Goal: Ask a question

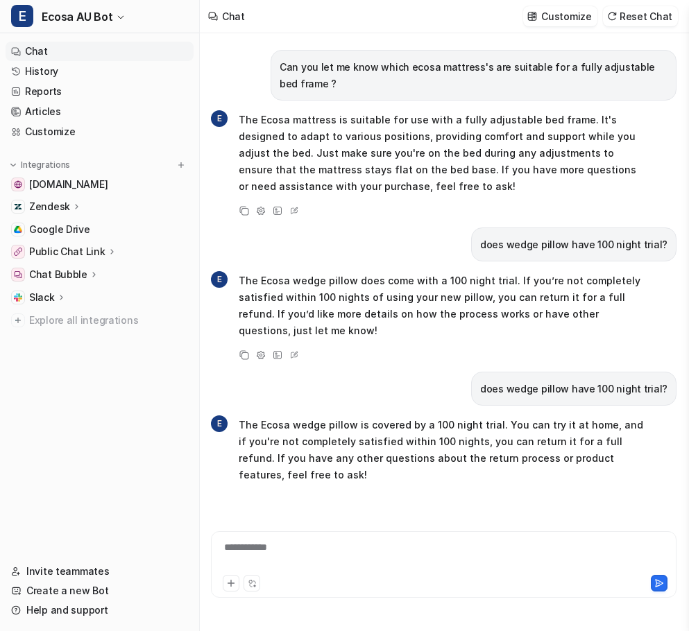
scroll to position [537, 0]
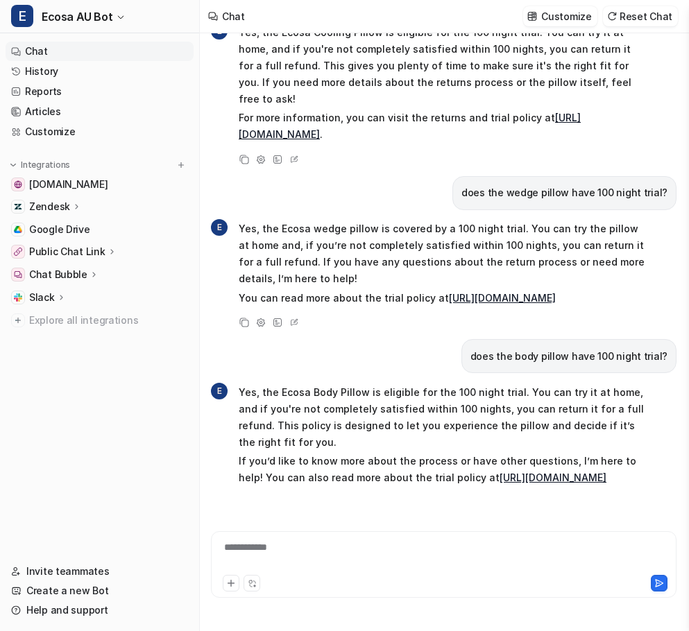
click at [403, 384] on p "Yes, the Ecosa Body Pillow is eligible for the 100 night trial. You can try it …" at bounding box center [442, 417] width 406 height 67
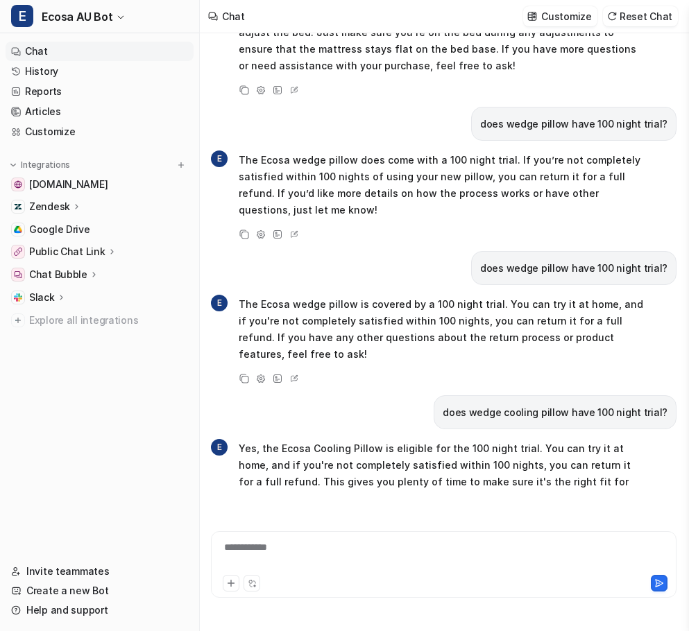
scroll to position [0, 0]
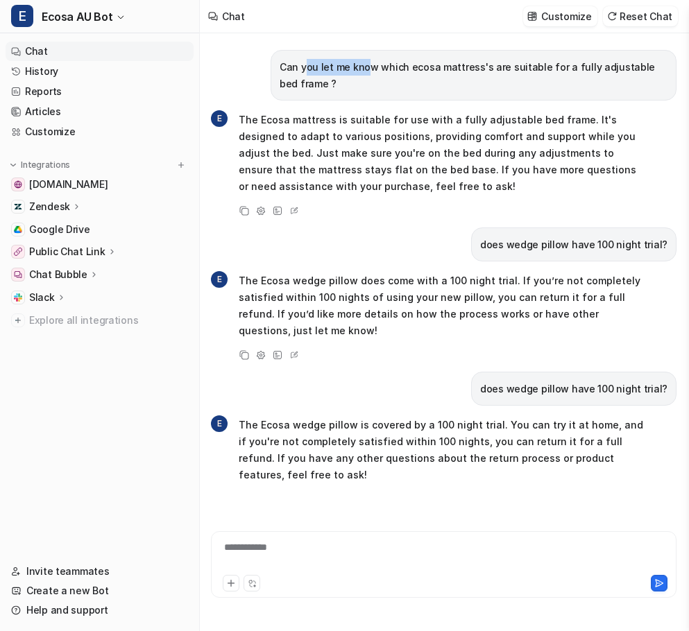
drag, startPoint x: 301, startPoint y: 64, endPoint x: 363, endPoint y: 64, distance: 62.4
click at [363, 64] on p "Can you let me know which ecosa mattress's are suitable for a fully adjustable …" at bounding box center [474, 75] width 388 height 33
click at [421, 67] on p "Can you let me know which ecosa mattress's are suitable for a fully adjustable …" at bounding box center [474, 75] width 388 height 33
click at [359, 28] on div "Chat Customize Reset Chat" at bounding box center [444, 16] width 489 height 33
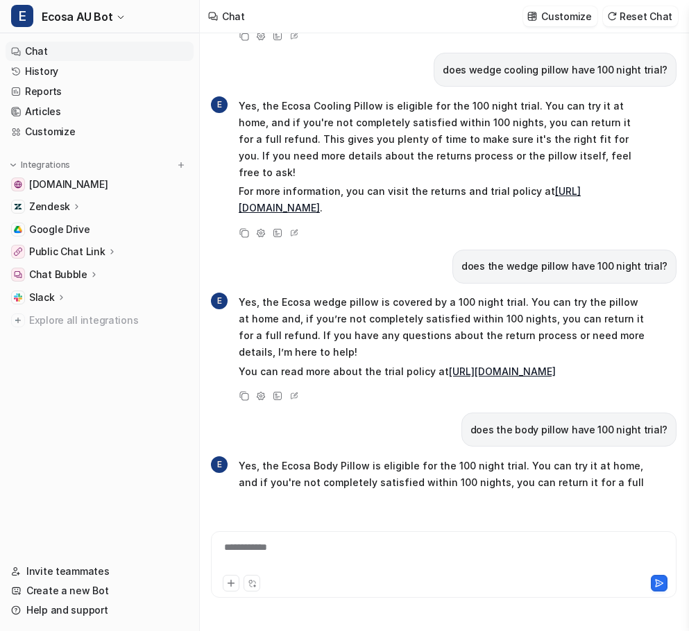
scroll to position [537, 0]
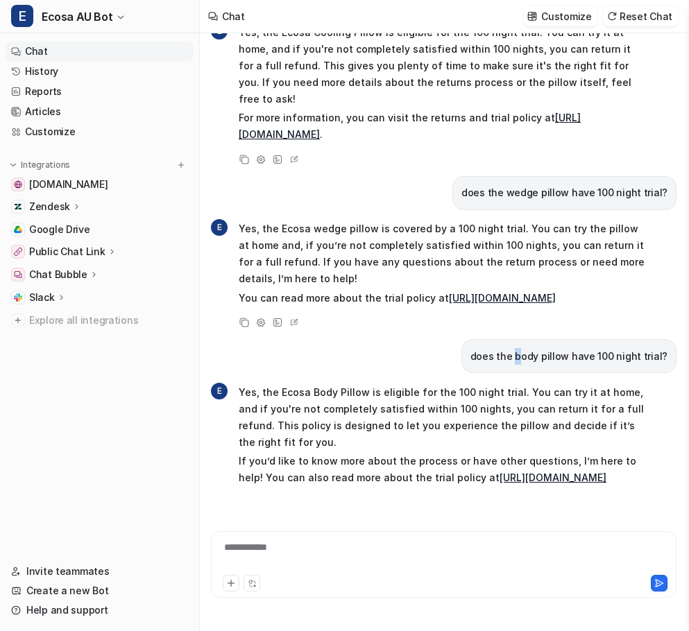
drag, startPoint x: 504, startPoint y: 336, endPoint x: 529, endPoint y: 338, distance: 24.4
click at [529, 348] on p "does the body pillow have 100 night trial?" at bounding box center [568, 356] width 197 height 17
click at [370, 353] on div "does the body pillow have 100 night trial?" at bounding box center [443, 356] width 465 height 34
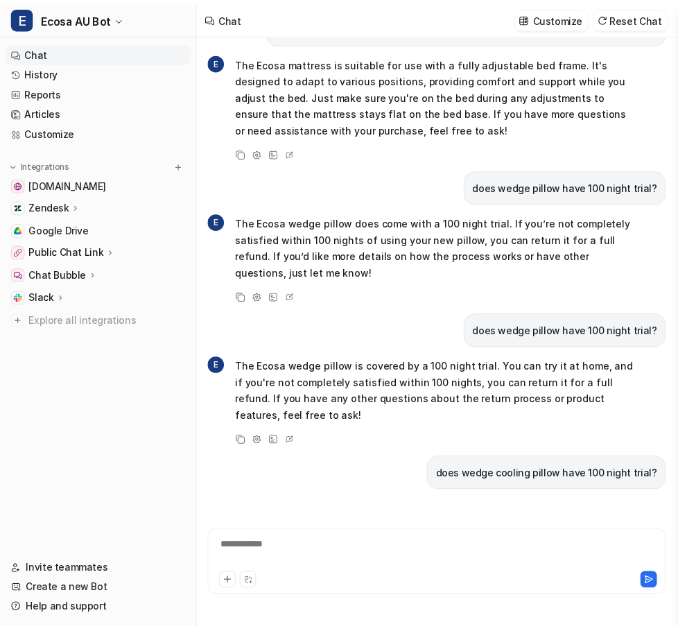
scroll to position [0, 0]
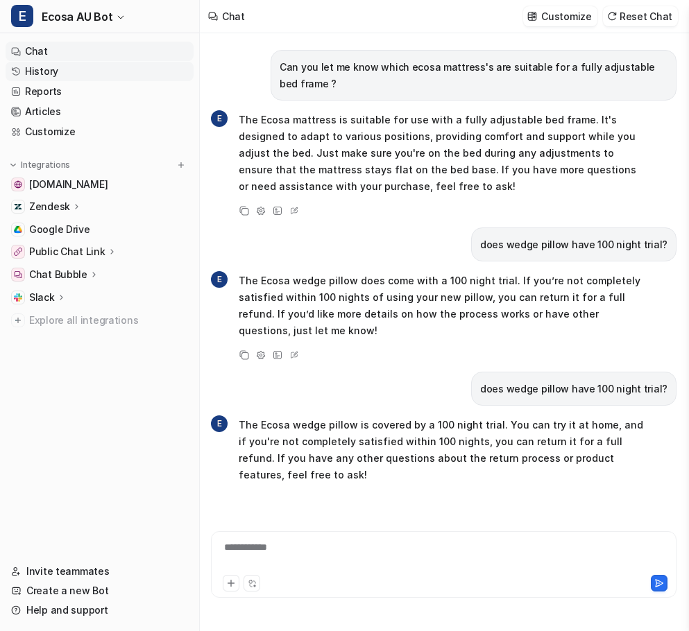
click at [38, 71] on link "History" at bounding box center [100, 71] width 188 height 19
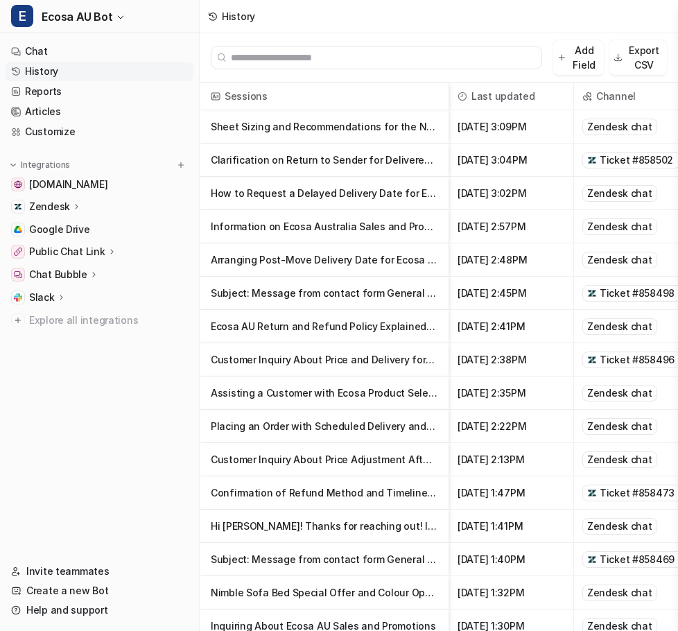
click at [267, 54] on input "text" at bounding box center [383, 57] width 304 height 22
paste input "******"
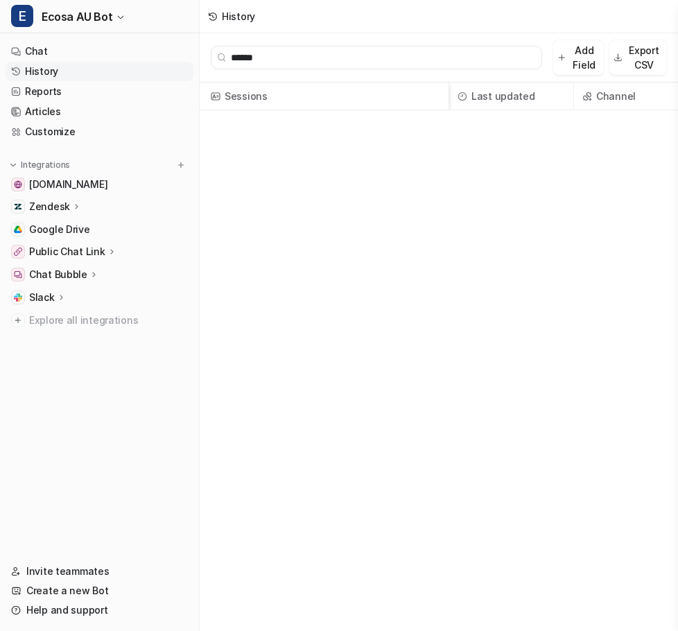
type input "******"
click at [275, 58] on input "******" at bounding box center [383, 57] width 304 height 22
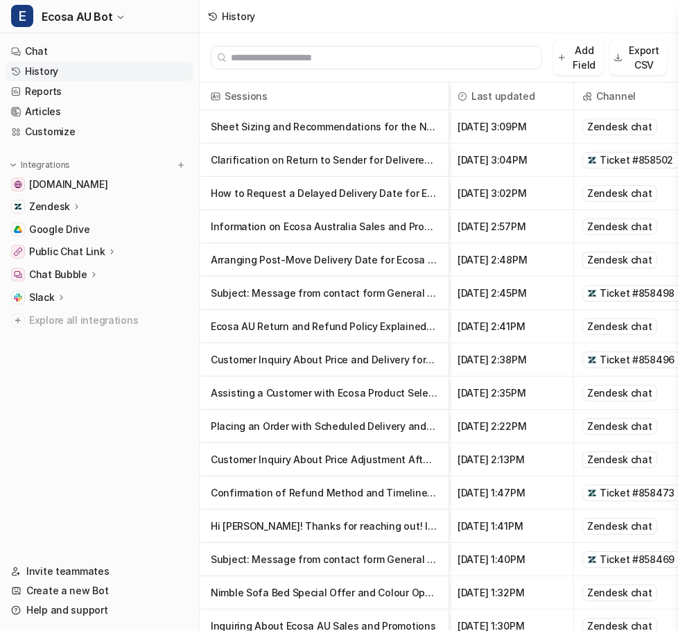
click at [307, 55] on input "text" at bounding box center [383, 57] width 304 height 22
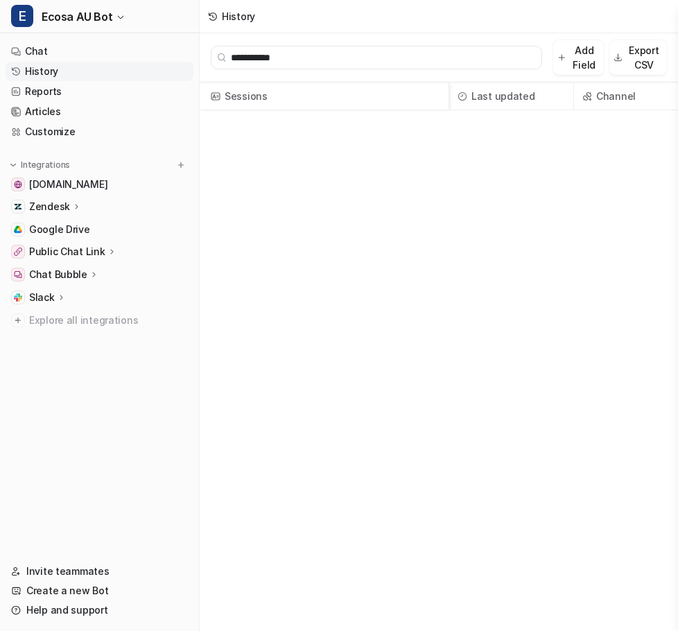
type input "**********"
click at [338, 57] on input "**********" at bounding box center [383, 57] width 304 height 22
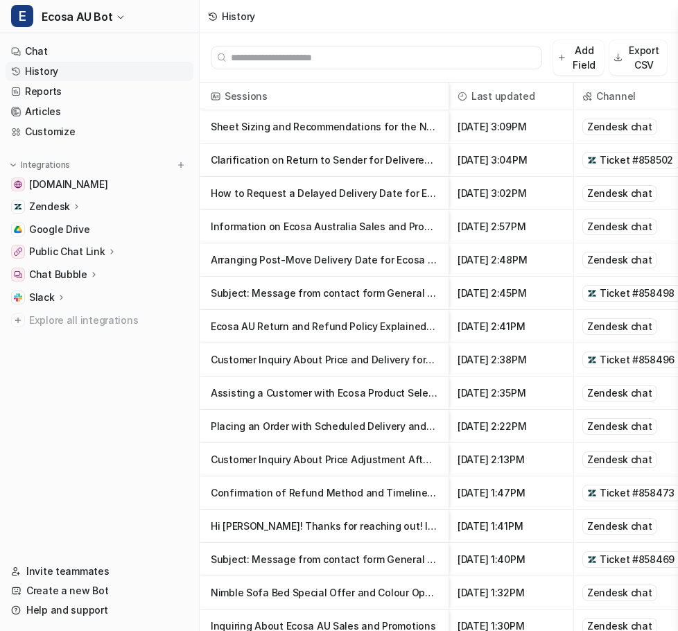
click at [333, 60] on input "text" at bounding box center [383, 57] width 304 height 22
click at [305, 60] on input "text" at bounding box center [383, 57] width 304 height 22
click at [332, 61] on input "text" at bounding box center [383, 57] width 304 height 22
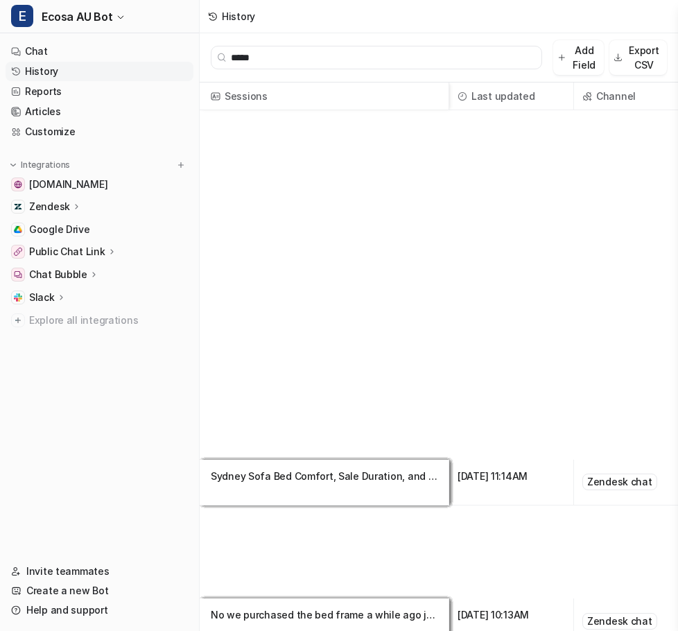
type input "*****"
click at [289, 472] on p "Sydney Sofa Bed Comfort, Sale Duration, and Future Delivery Options" at bounding box center [324, 476] width 227 height 33
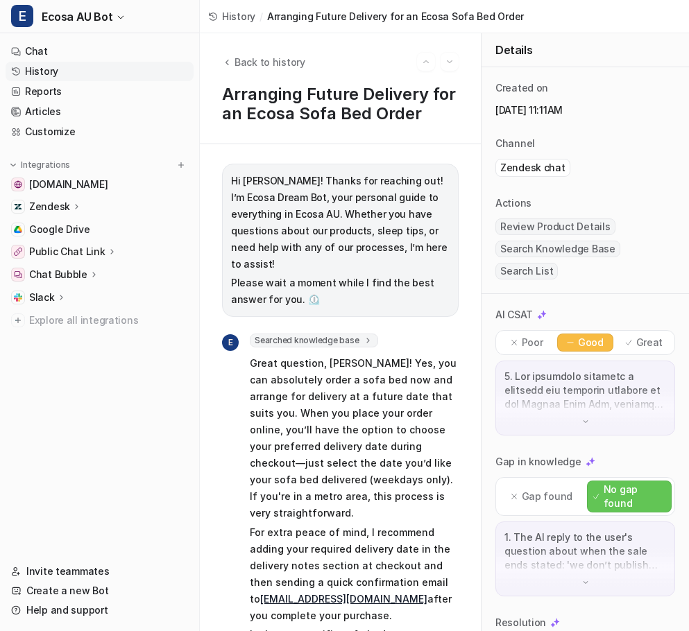
click at [283, 416] on p "Great question, [PERSON_NAME]! Yes, you can absolutely order a sofa bed now and…" at bounding box center [354, 438] width 209 height 166
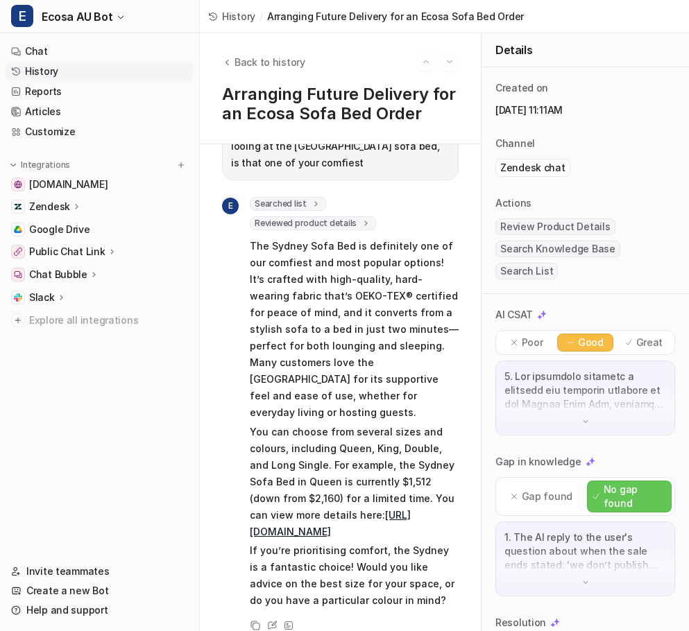
scroll to position [119, 0]
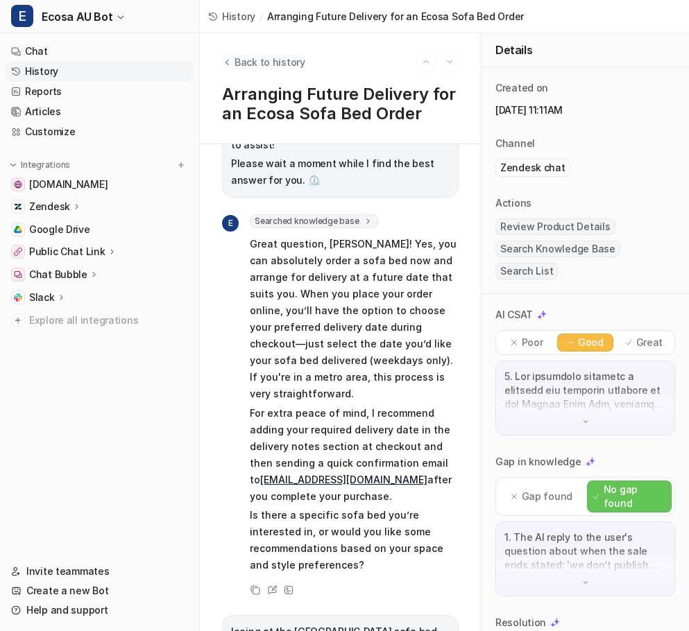
click at [232, 62] on button "Back to history" at bounding box center [263, 62] width 83 height 15
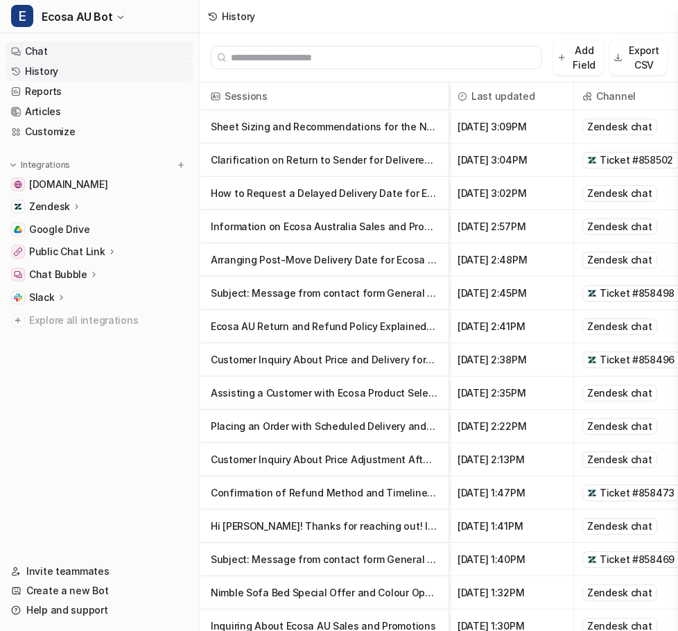
click at [82, 49] on link "Chat" at bounding box center [100, 51] width 188 height 19
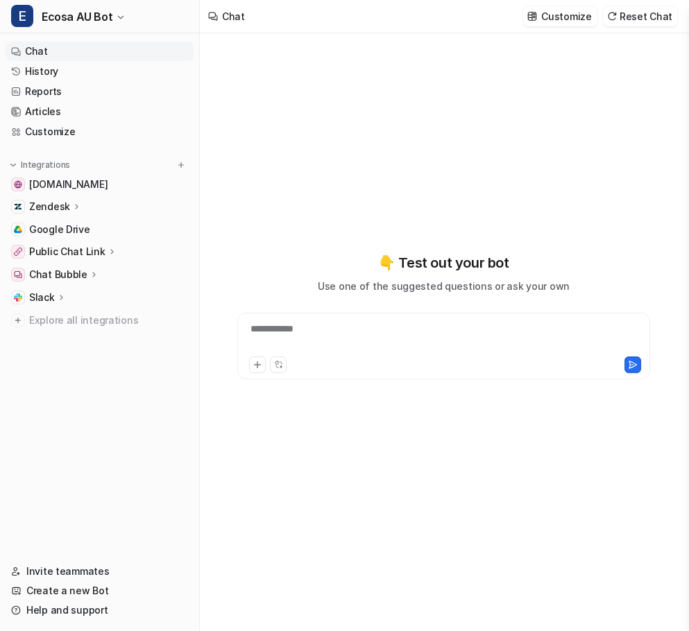
click at [439, 347] on div "**********" at bounding box center [444, 338] width 406 height 32
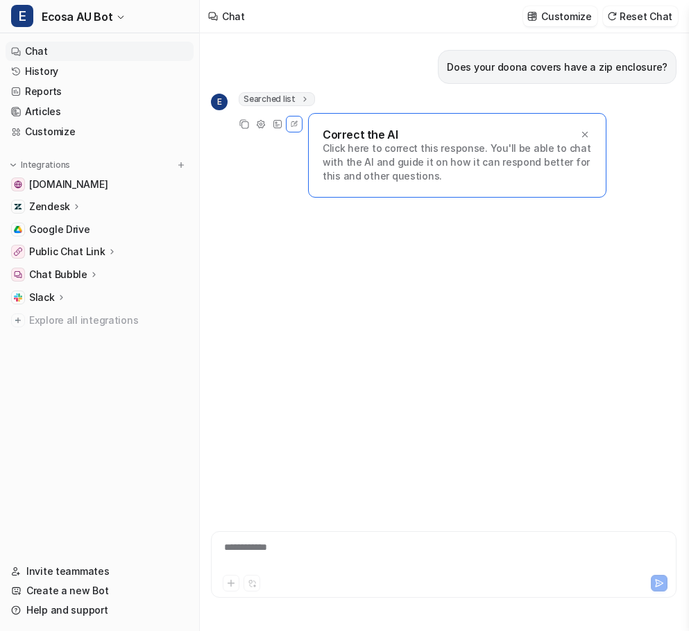
click at [294, 256] on div "Does your doona covers have a zip enclosure? E Searched list url : "[URL][DOMAI…" at bounding box center [443, 263] width 465 height 461
click at [586, 137] on icon at bounding box center [585, 135] width 10 height 10
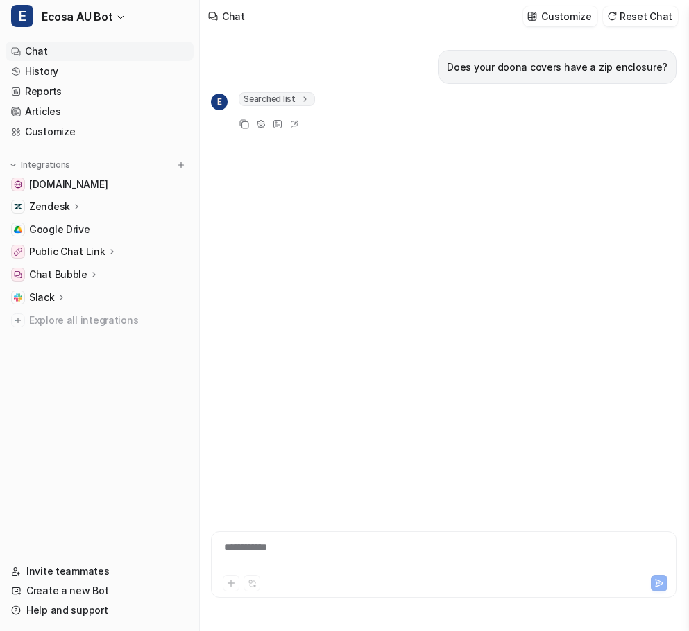
click at [277, 96] on span "Searched list" at bounding box center [277, 99] width 76 height 14
click at [416, 376] on div "Does your doona covers have a zip enclosure? E Searched list url : "[URL][DOMAI…" at bounding box center [443, 263] width 465 height 461
click at [303, 549] on div "**********" at bounding box center [443, 556] width 458 height 32
click at [298, 550] on div "**********" at bounding box center [443, 556] width 458 height 32
click at [302, 548] on div "**********" at bounding box center [443, 556] width 458 height 32
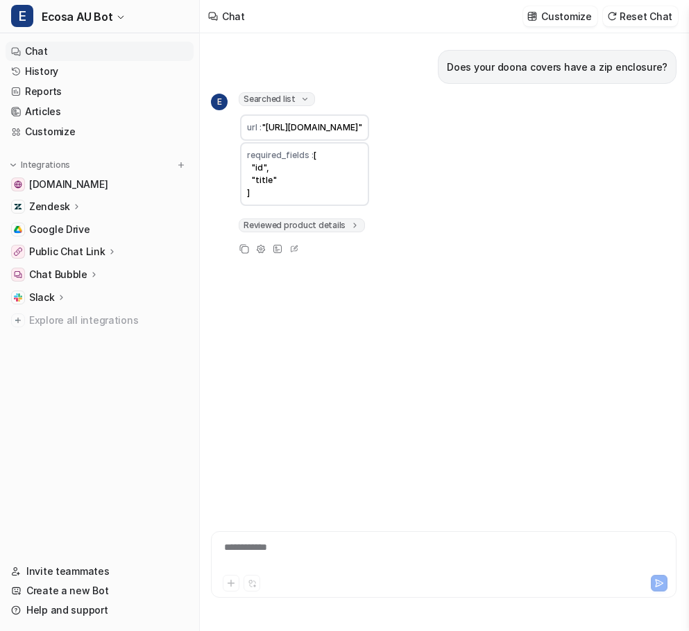
click at [302, 548] on div "**********" at bounding box center [443, 556] width 458 height 32
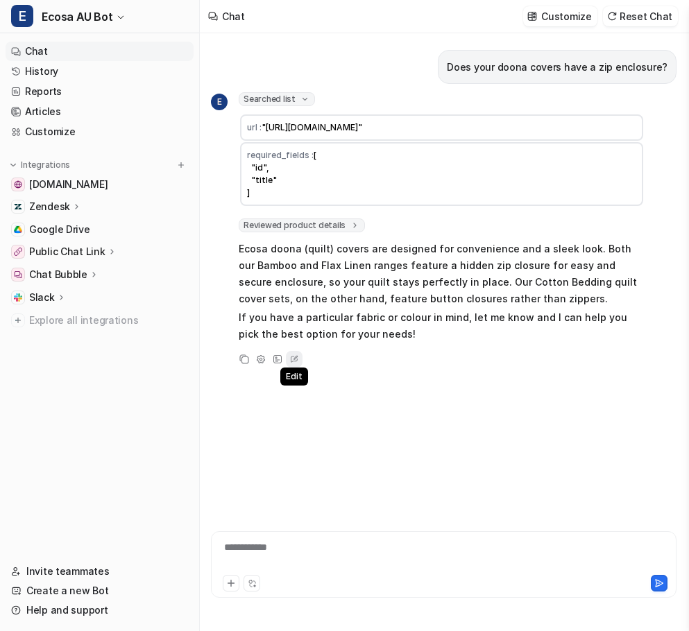
click at [292, 354] on icon at bounding box center [294, 359] width 14 height 18
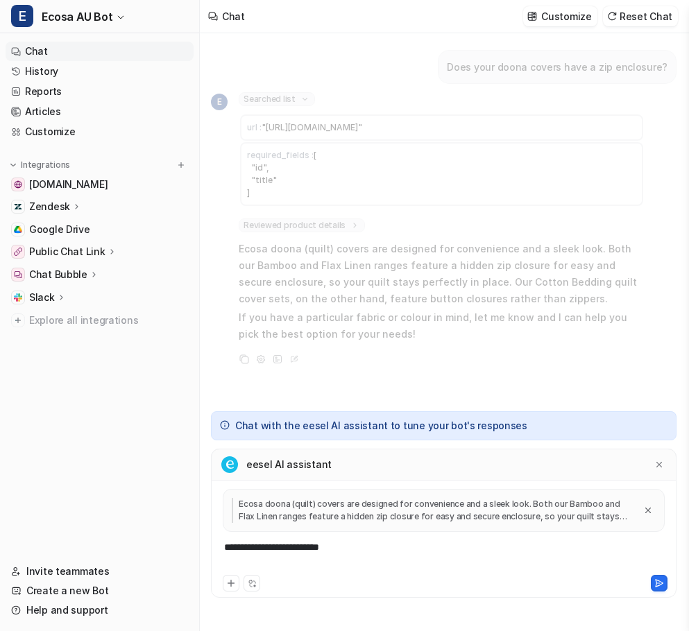
click at [362, 551] on div "**********" at bounding box center [443, 556] width 458 height 32
click at [462, 563] on div "**********" at bounding box center [443, 556] width 458 height 32
drag, startPoint x: 411, startPoint y: 548, endPoint x: 216, endPoint y: 567, distance: 195.8
click at [216, 567] on div "**********" at bounding box center [443, 556] width 458 height 32
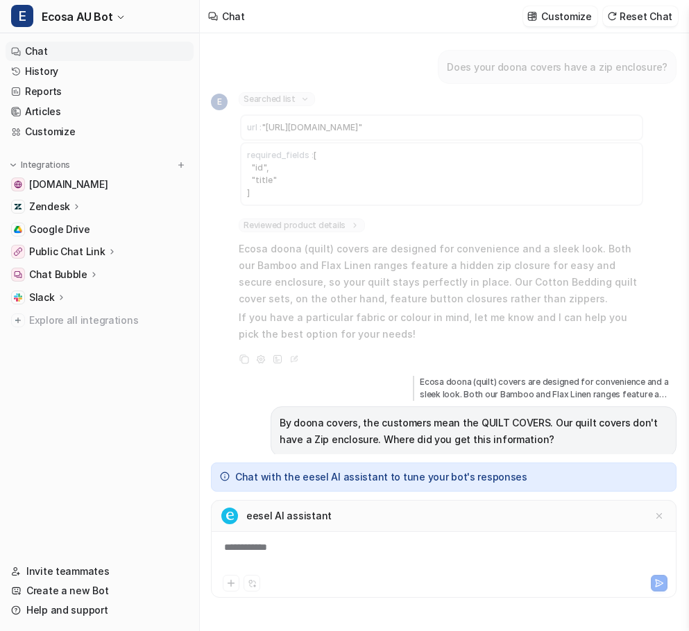
scroll to position [44, 0]
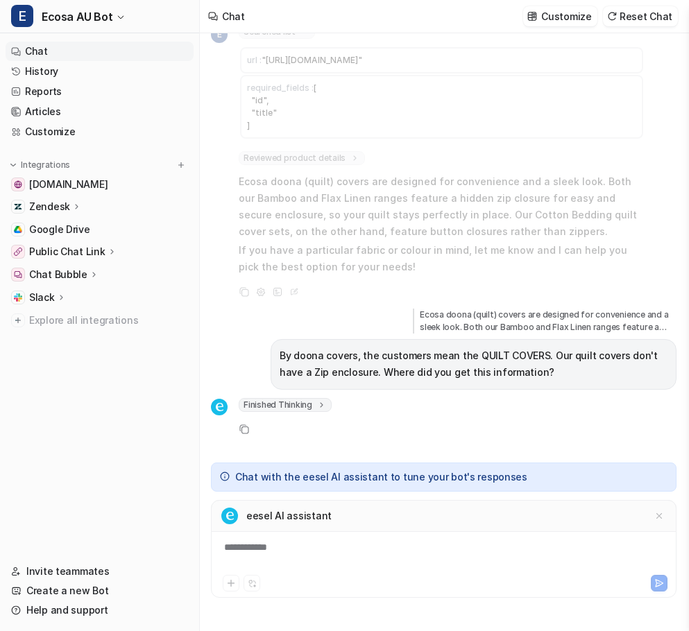
drag, startPoint x: 372, startPoint y: 397, endPoint x: 401, endPoint y: 393, distance: 29.3
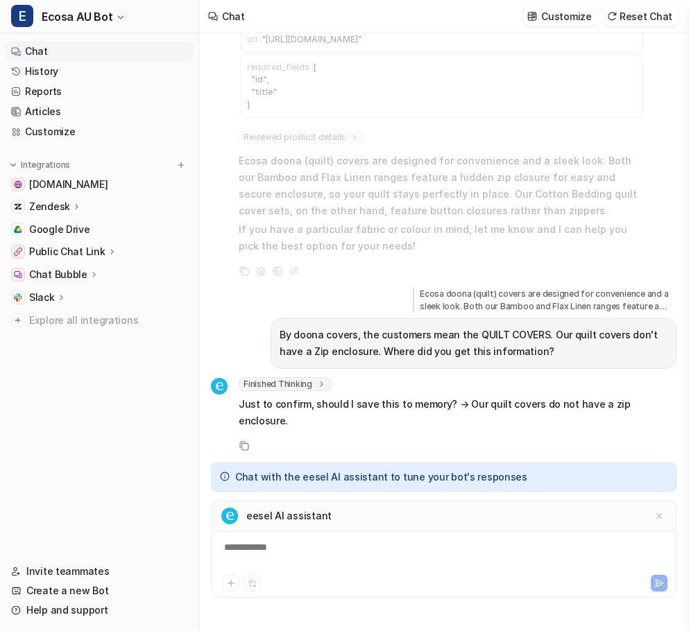
scroll to position [105, 0]
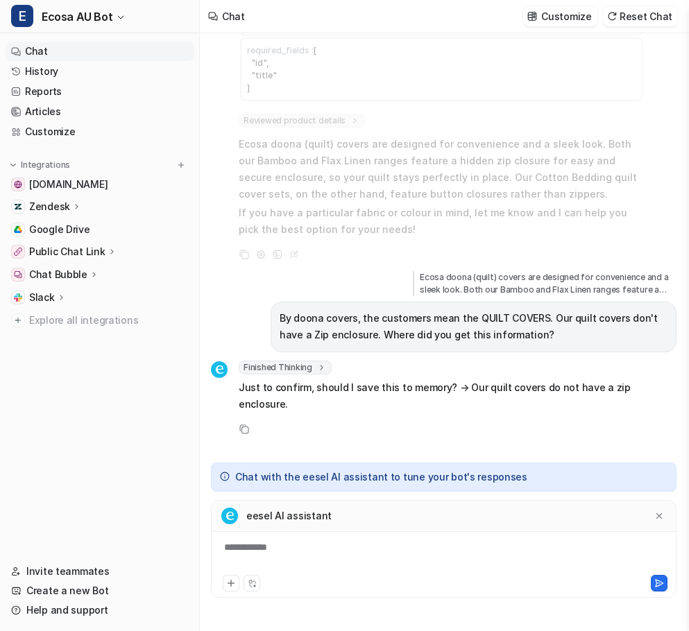
click at [118, 424] on nav "Chat History Reports Articles Customize Integrations [DOMAIN_NAME] Zendesk Over…" at bounding box center [99, 293] width 199 height 515
drag, startPoint x: 329, startPoint y: 389, endPoint x: 363, endPoint y: 387, distance: 34.1
click at [363, 387] on p "Just to confirm, should I save this to memory? → Our quilt covers do not have a…" at bounding box center [442, 395] width 406 height 33
drag, startPoint x: 391, startPoint y: 383, endPoint x: 422, endPoint y: 386, distance: 31.3
click at [422, 386] on p "Just to confirm, should I save this to memory? → Our quilt covers do not have a…" at bounding box center [442, 395] width 406 height 33
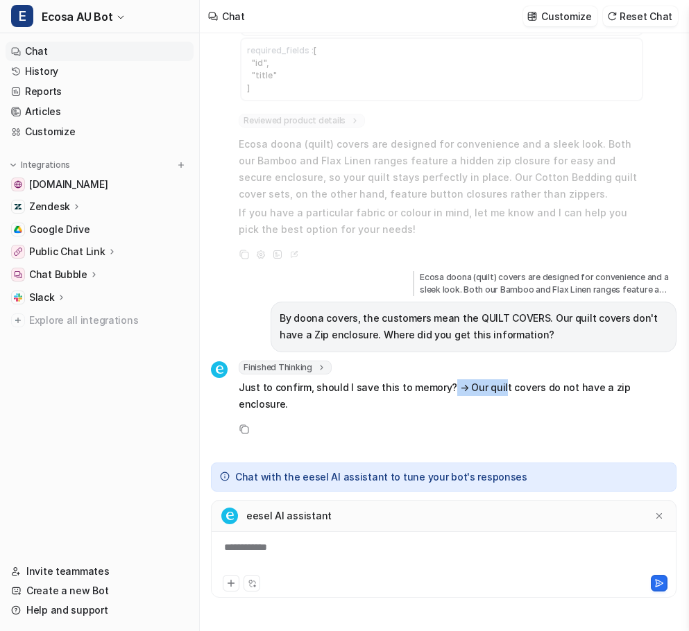
drag, startPoint x: 465, startPoint y: 386, endPoint x: 494, endPoint y: 386, distance: 29.1
click at [494, 386] on p "Just to confirm, should I save this to memory? → Our quilt covers do not have a…" at bounding box center [442, 395] width 406 height 33
drag, startPoint x: 536, startPoint y: 389, endPoint x: 516, endPoint y: 409, distance: 28.0
click at [571, 388] on p "Just to confirm, should I save this to memory? → Our quilt covers do not have a…" at bounding box center [442, 395] width 406 height 33
click at [341, 547] on div "**********" at bounding box center [443, 556] width 458 height 32
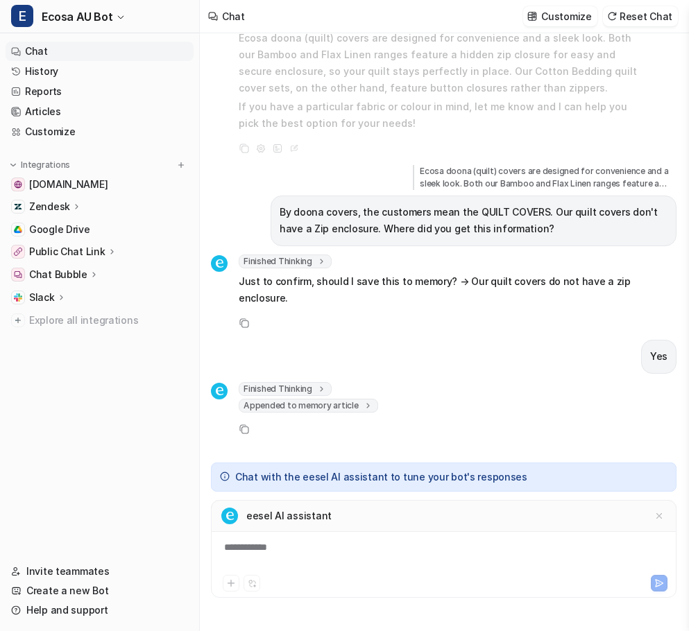
scroll to position [232, 0]
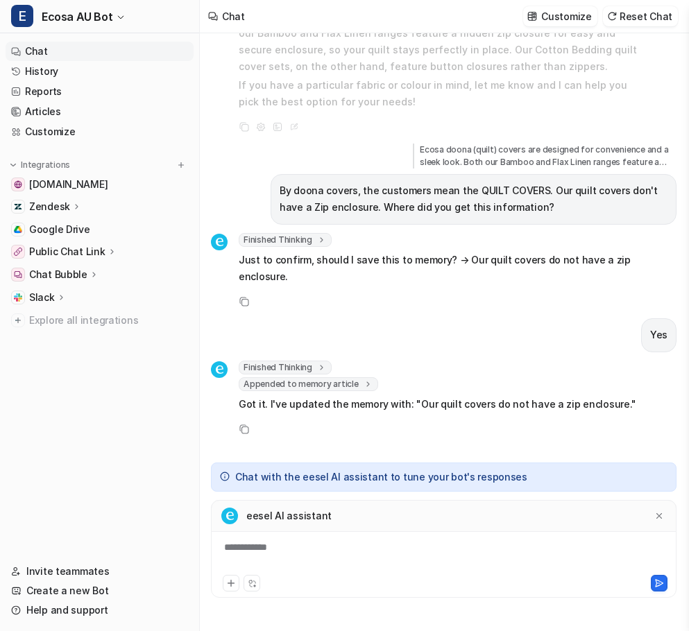
click at [368, 547] on div "**********" at bounding box center [443, 556] width 458 height 32
click at [435, 548] on div "**********" at bounding box center [443, 556] width 458 height 32
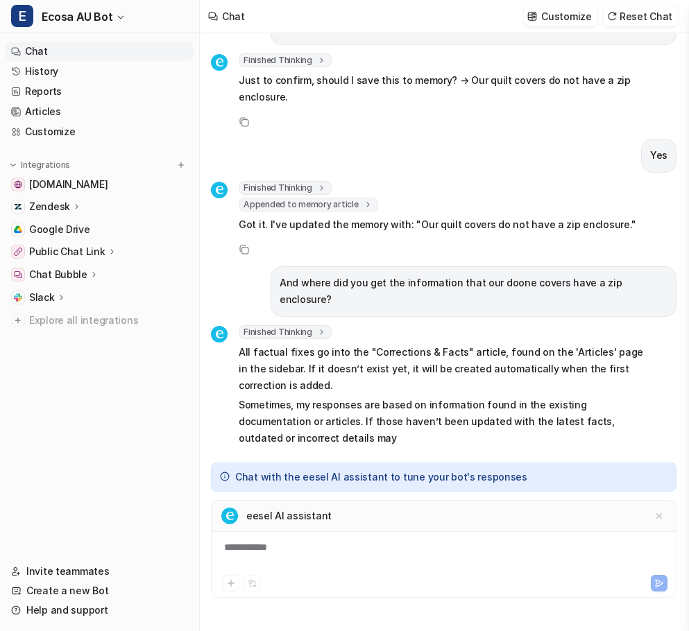
scroll to position [429, 0]
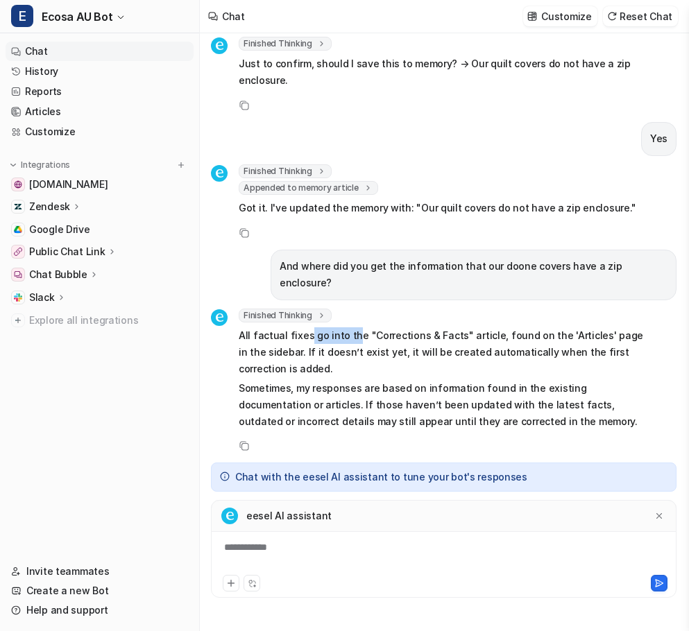
drag, startPoint x: 307, startPoint y: 322, endPoint x: 359, endPoint y: 322, distance: 52.7
click at [349, 327] on p "All factual fixes go into the "Corrections & Facts" article, found on the 'Arti…" at bounding box center [442, 352] width 406 height 50
drag, startPoint x: 413, startPoint y: 323, endPoint x: 438, endPoint y: 323, distance: 25.0
click at [438, 327] on p "All factual fixes go into the "Corrections & Facts" article, found on the 'Arti…" at bounding box center [442, 352] width 406 height 50
drag, startPoint x: 492, startPoint y: 320, endPoint x: 499, endPoint y: 319, distance: 7.0
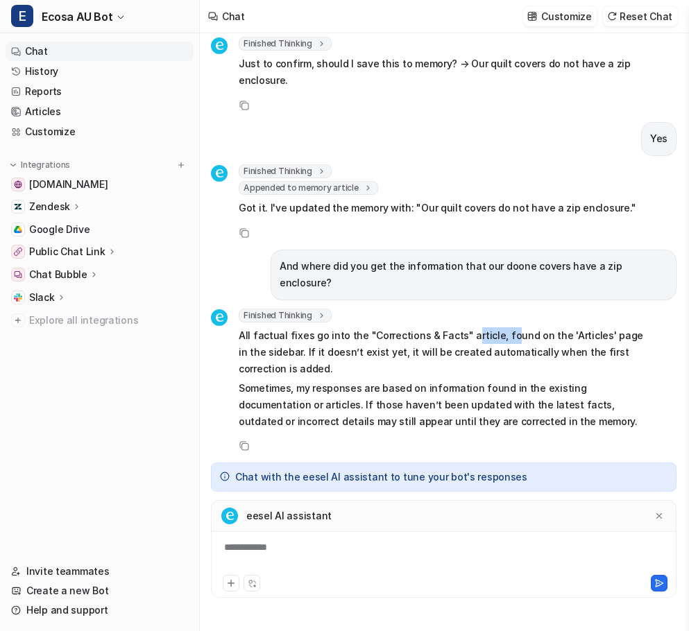
click at [499, 327] on p "All factual fixes go into the "Corrections & Facts" article, found on the 'Arti…" at bounding box center [442, 352] width 406 height 50
drag, startPoint x: 251, startPoint y: 320, endPoint x: 283, endPoint y: 320, distance: 31.9
click at [283, 327] on p "All factual fixes go into the "Corrections & Facts" article, found on the 'Arti…" at bounding box center [442, 352] width 406 height 50
drag, startPoint x: 431, startPoint y: 317, endPoint x: 503, endPoint y: 317, distance: 71.4
click at [503, 327] on p "All factual fixes go into the "Corrections & Facts" article, found on the 'Arti…" at bounding box center [442, 352] width 406 height 50
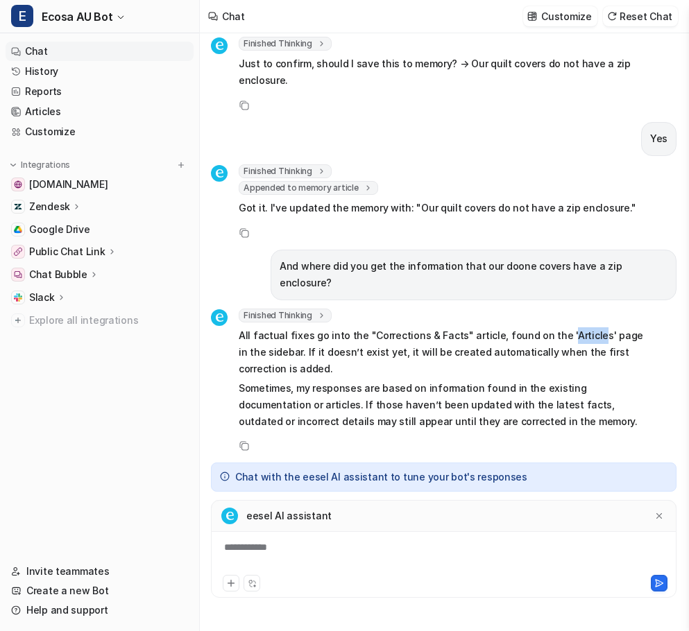
click at [580, 327] on p "All factual fixes go into the "Corrections & Facts" article, found on the 'Arti…" at bounding box center [442, 352] width 406 height 50
click at [289, 334] on p "All factual fixes go into the "Corrections & Facts" article, found on the 'Arti…" at bounding box center [442, 352] width 406 height 50
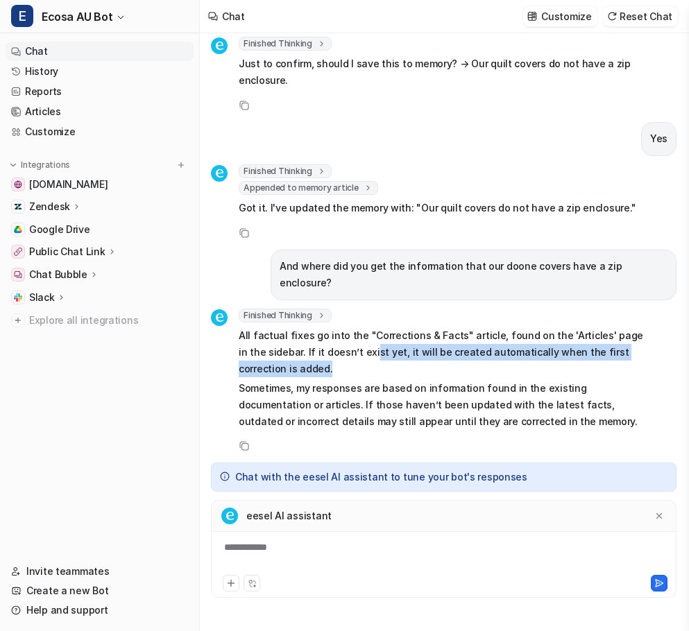
drag, startPoint x: 347, startPoint y: 334, endPoint x: 545, endPoint y: 344, distance: 198.0
click at [545, 344] on p "All factual fixes go into the "Corrections & Facts" article, found on the 'Arti…" at bounding box center [442, 352] width 406 height 50
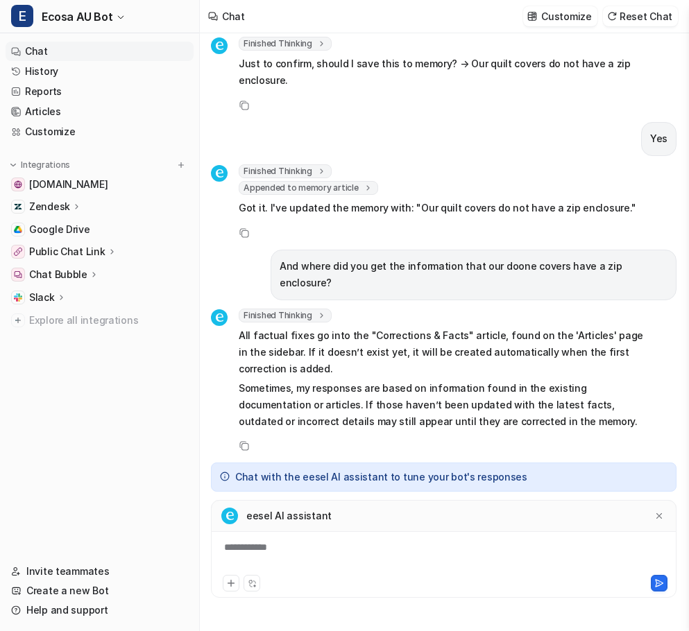
click at [243, 380] on p "Sometimes, my responses are based on information found in the existing document…" at bounding box center [442, 405] width 406 height 50
click at [130, 422] on nav "Chat History Reports Articles Customize Integrations [DOMAIN_NAME] Zendesk Over…" at bounding box center [99, 293] width 199 height 515
click at [64, 113] on link "Articles" at bounding box center [100, 111] width 188 height 19
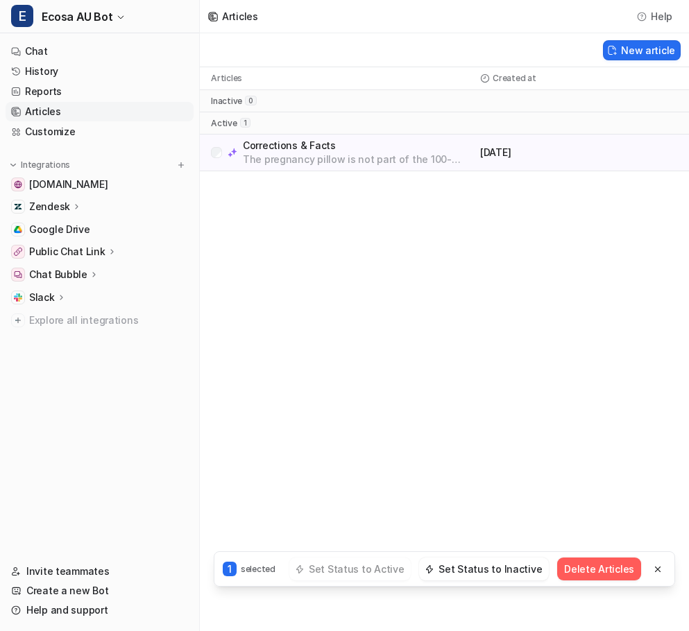
click at [300, 148] on p "Corrections & Facts" at bounding box center [359, 146] width 232 height 14
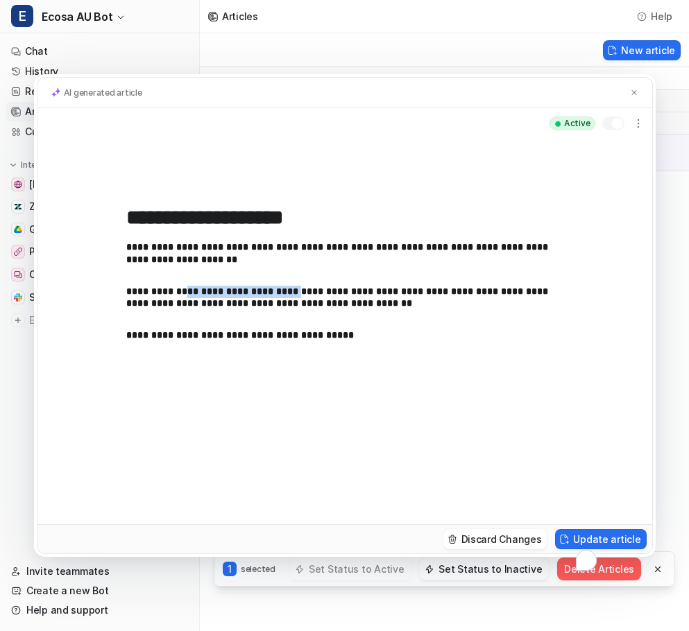
drag, startPoint x: 206, startPoint y: 299, endPoint x: 303, endPoint y: 295, distance: 97.2
click at [280, 295] on p "**********" at bounding box center [344, 298] width 437 height 24
click at [352, 298] on p "**********" at bounding box center [344, 298] width 437 height 24
click at [229, 341] on p "**********" at bounding box center [344, 335] width 437 height 12
click at [386, 357] on div "**********" at bounding box center [344, 368] width 437 height 255
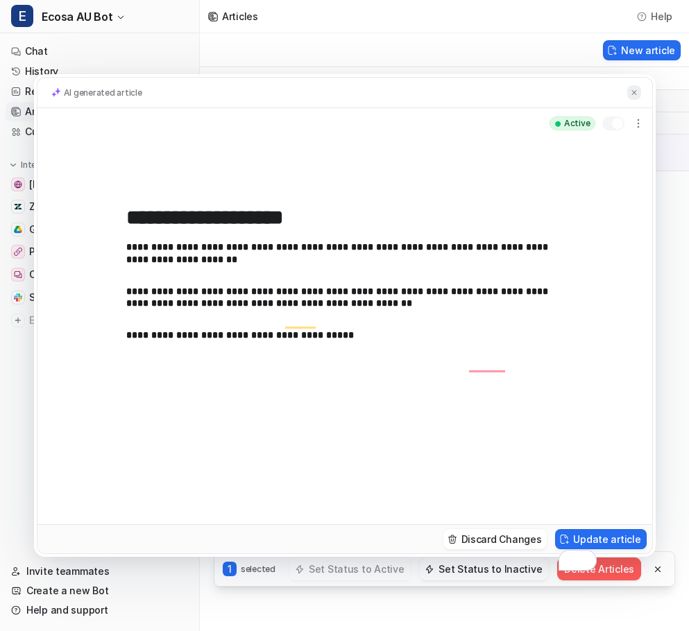
click at [635, 89] on img at bounding box center [634, 92] width 8 height 9
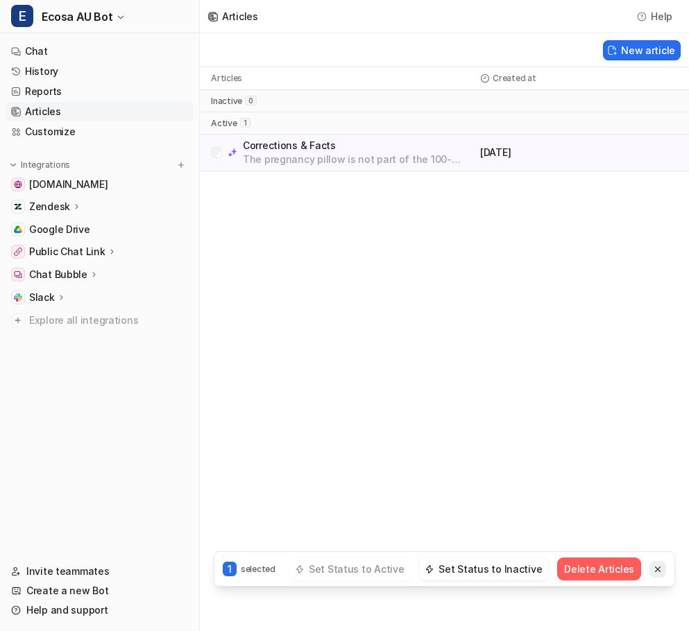
click at [653, 567] on icon at bounding box center [658, 570] width 10 height 10
click at [33, 51] on link "Chat" at bounding box center [100, 51] width 188 height 19
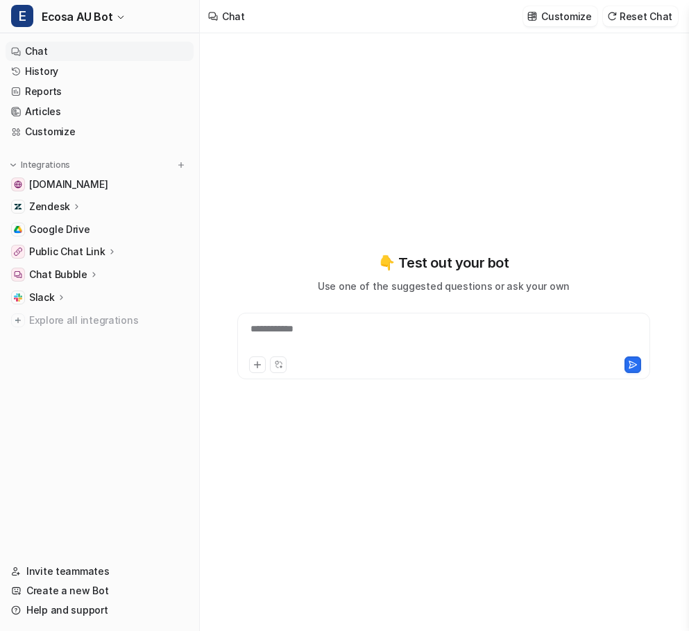
click at [316, 334] on div "**********" at bounding box center [444, 338] width 406 height 32
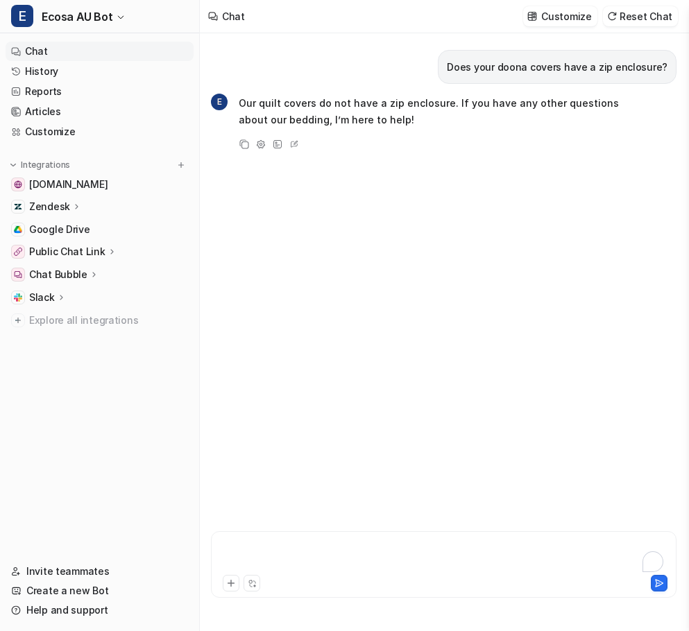
click at [315, 544] on div "To enrich screen reader interactions, please activate Accessibility in Grammarl…" at bounding box center [443, 556] width 458 height 32
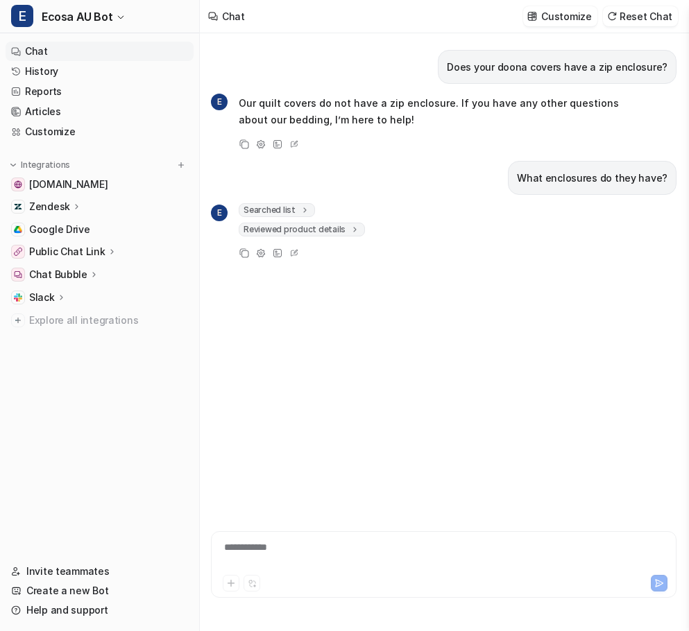
click at [273, 533] on div "**********" at bounding box center [443, 564] width 465 height 67
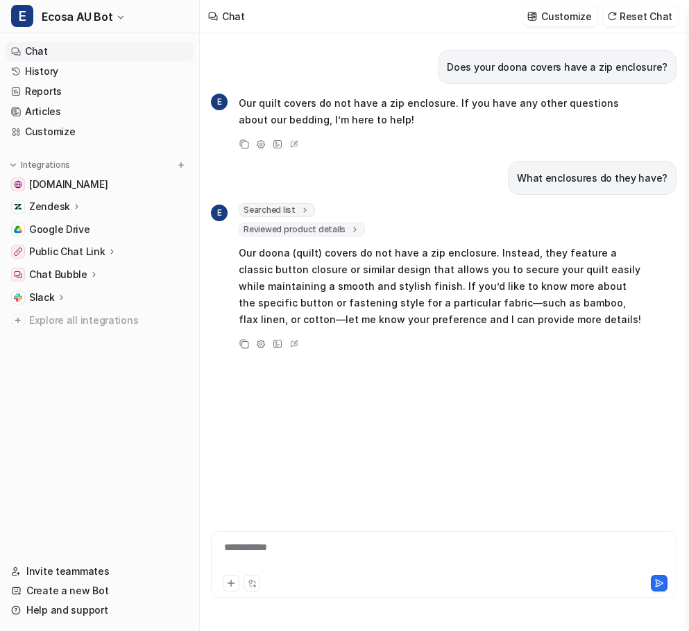
click at [403, 271] on p "Our doona (quilt) covers do not have a zip enclosure. Instead, they feature a c…" at bounding box center [442, 286] width 406 height 83
drag, startPoint x: 404, startPoint y: 271, endPoint x: 449, endPoint y: 269, distance: 44.4
click at [449, 269] on p "Our doona (quilt) covers do not have a zip enclosure. Instead, they feature a c…" at bounding box center [442, 286] width 406 height 83
drag, startPoint x: 539, startPoint y: 271, endPoint x: 548, endPoint y: 271, distance: 9.0
click at [548, 271] on p "Our doona (quilt) covers do not have a zip enclosure. Instead, they feature a c…" at bounding box center [442, 286] width 406 height 83
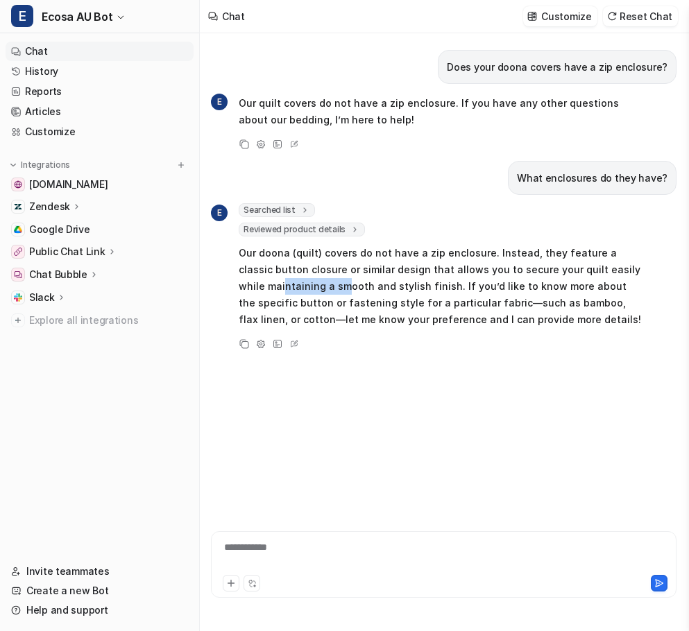
drag, startPoint x: 256, startPoint y: 287, endPoint x: 313, endPoint y: 285, distance: 56.9
click at [313, 285] on p "Our doona (quilt) covers do not have a zip enclosure. Instead, they feature a c…" at bounding box center [442, 286] width 406 height 83
drag, startPoint x: 374, startPoint y: 287, endPoint x: 488, endPoint y: 288, distance: 114.4
click at [488, 288] on p "Our doona (quilt) covers do not have a zip enclosure. Instead, they feature a c…" at bounding box center [442, 286] width 406 height 83
drag, startPoint x: 563, startPoint y: 288, endPoint x: 596, endPoint y: 288, distance: 32.6
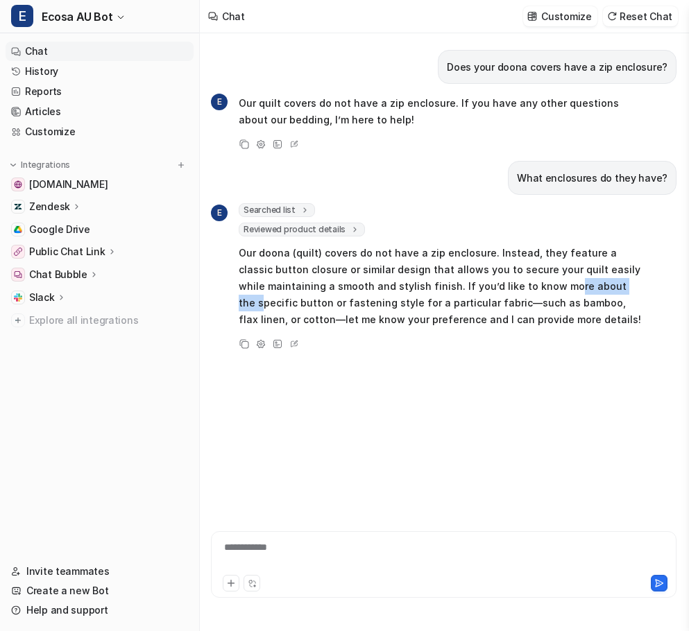
click at [596, 288] on p "Our doona (quilt) covers do not have a zip enclosure. Instead, they feature a c…" at bounding box center [442, 286] width 406 height 83
drag, startPoint x: 259, startPoint y: 304, endPoint x: 340, endPoint y: 303, distance: 80.5
click at [340, 303] on p "Our doona (quilt) covers do not have a zip enclosure. Instead, they feature a c…" at bounding box center [442, 286] width 406 height 83
drag, startPoint x: 458, startPoint y: 307, endPoint x: 497, endPoint y: 308, distance: 38.9
click at [495, 307] on p "Our doona (quilt) covers do not have a zip enclosure. Instead, they feature a c…" at bounding box center [442, 286] width 406 height 83
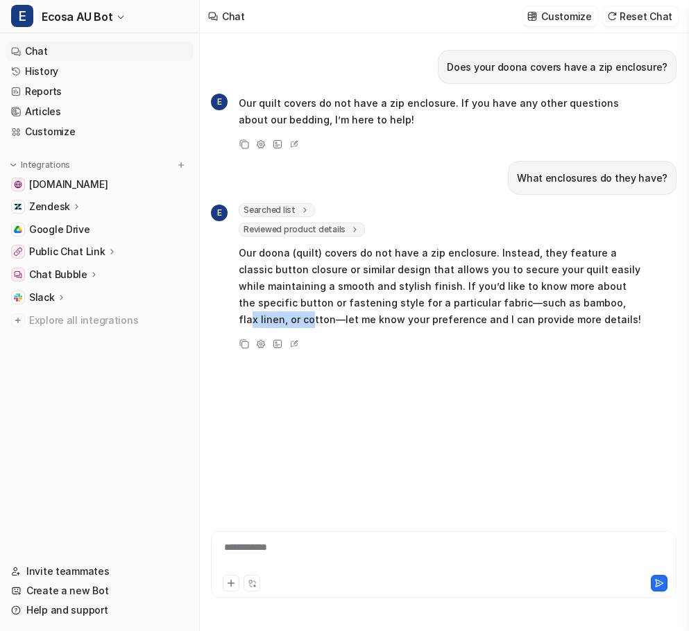
drag, startPoint x: 559, startPoint y: 309, endPoint x: 613, endPoint y: 309, distance: 54.1
click at [613, 309] on p "Our doona (quilt) covers do not have a zip enclosure. Instead, they feature a c…" at bounding box center [442, 286] width 406 height 83
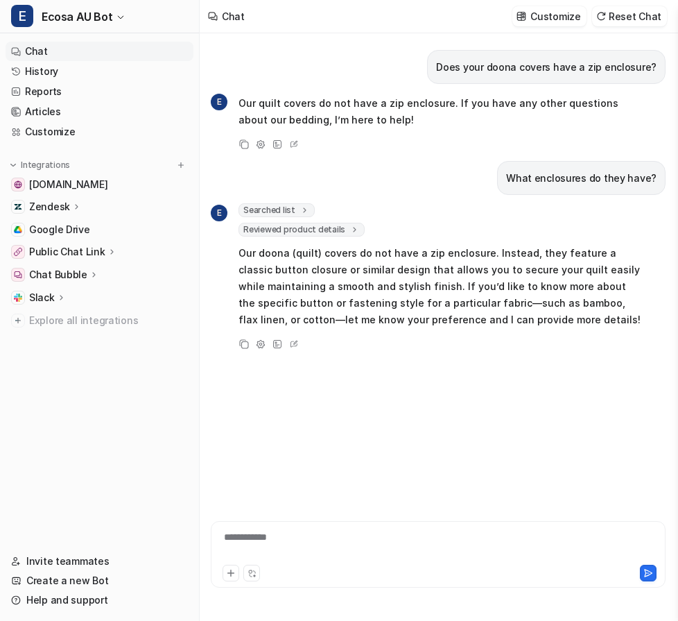
click at [619, 300] on p "Our doona (quilt) covers do not have a zip enclosure. Instead, they feature a c…" at bounding box center [442, 286] width 406 height 83
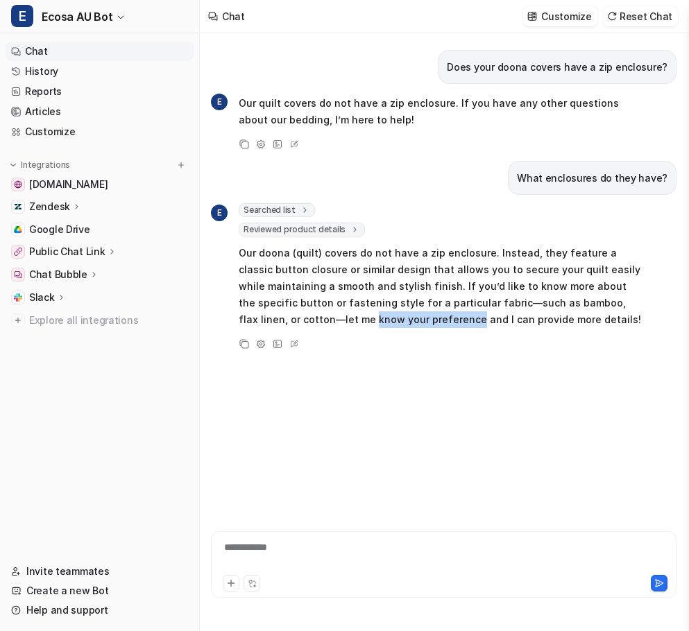
drag, startPoint x: 272, startPoint y: 317, endPoint x: 370, endPoint y: 316, distance: 98.5
click at [370, 316] on p "Our doona (quilt) covers do not have a zip enclosure. Instead, they feature a c…" at bounding box center [442, 286] width 406 height 83
click at [478, 318] on p "Our doona (quilt) covers do not have a zip enclosure. Instead, they feature a c…" at bounding box center [442, 286] width 406 height 83
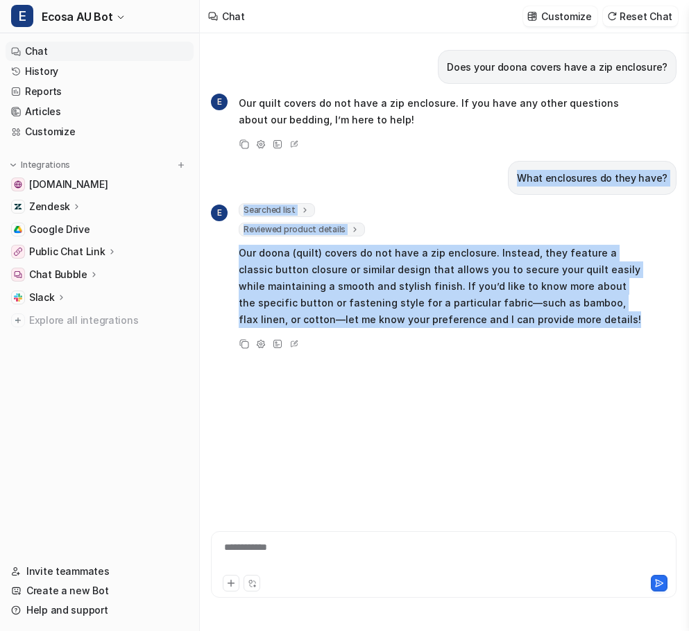
drag, startPoint x: 540, startPoint y: 323, endPoint x: 236, endPoint y: 174, distance: 339.1
click at [236, 174] on div "What enclosures do they have?" at bounding box center [443, 178] width 465 height 34
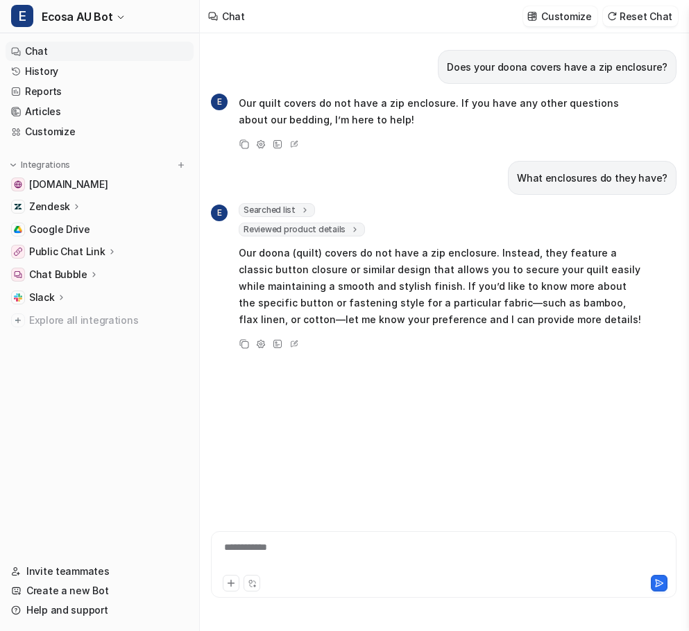
click at [436, 406] on div "Does your doona covers have a zip enclosure? E Our quilt covers do not have a z…" at bounding box center [443, 263] width 465 height 461
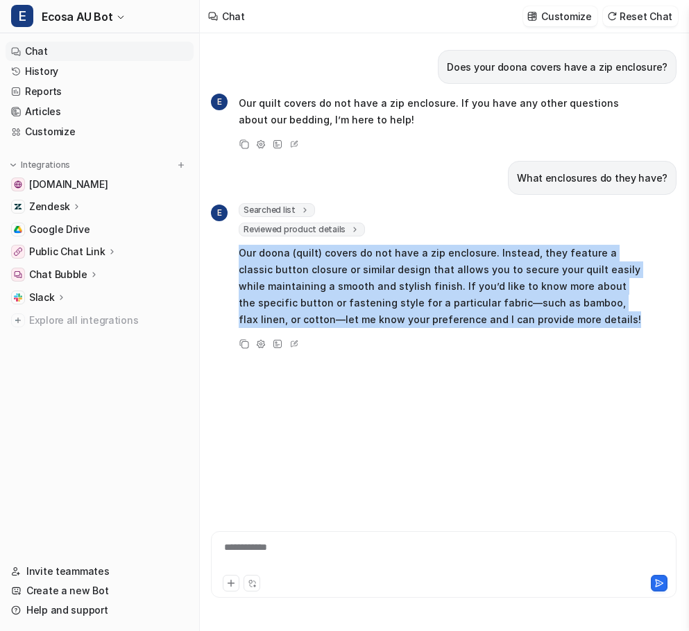
drag, startPoint x: 434, startPoint y: 406, endPoint x: 238, endPoint y: 256, distance: 247.4
click at [238, 256] on div "Does your doona covers have a zip enclosure? E Our quilt covers do not have a z…" at bounding box center [443, 263] width 465 height 461
click at [238, 256] on div "E Searched list url : "[URL][DOMAIN_NAME]" required_fields : [ "id", "title" ] …" at bounding box center [428, 266] width 434 height 127
